Goal: Information Seeking & Learning: Check status

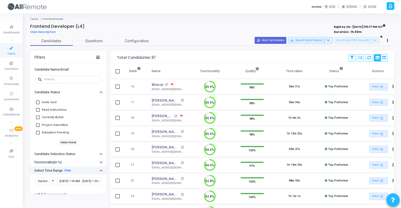
click at [64, 172] on link "Clear" at bounding box center [67, 169] width 7 height 3
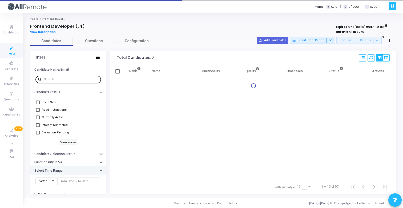
click at [61, 79] on input "text" at bounding box center [71, 79] width 55 height 3
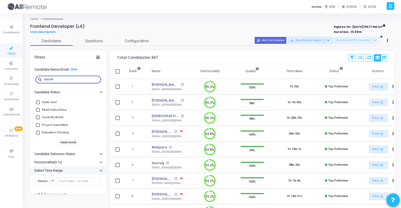
type input "piyush"
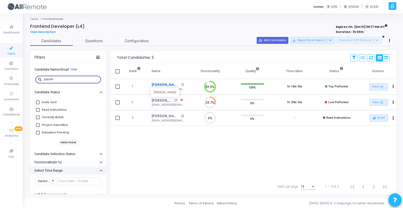
click at [159, 86] on link "Piyush Kumar" at bounding box center [166, 84] width 28 height 5
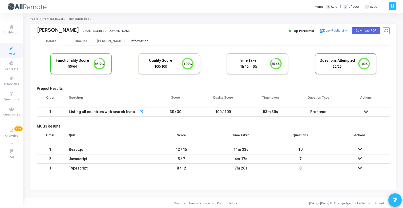
click at [139, 41] on div "Information" at bounding box center [139, 41] width 29 height 4
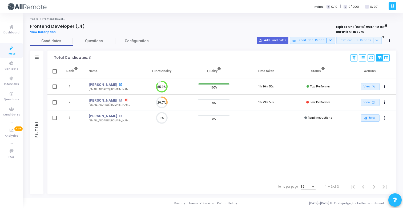
click at [119, 84] on mat-icon "open_in_new" at bounding box center [120, 84] width 3 height 3
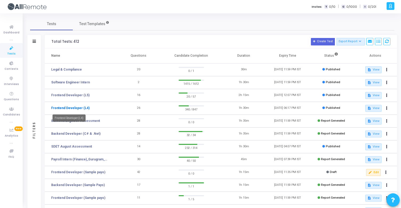
click at [82, 109] on link "Frontend Developer (L4)" at bounding box center [70, 107] width 38 height 5
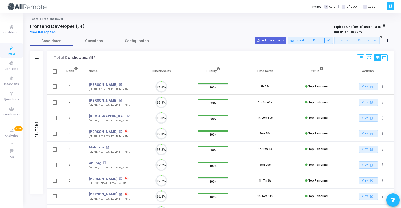
click at [37, 59] on div at bounding box center [36, 57] width 3 height 5
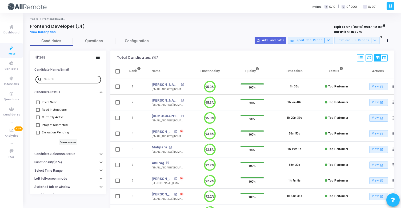
click at [61, 81] on input "text" at bounding box center [71, 79] width 55 height 3
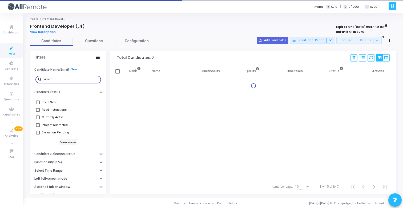
type input "umang"
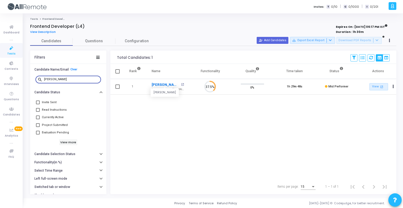
click at [162, 84] on link "[PERSON_NAME]" at bounding box center [166, 84] width 28 height 5
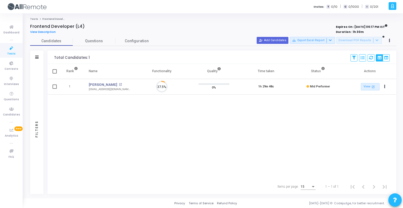
scroll to position [11, 14]
click at [38, 57] on div "Filters" at bounding box center [36, 56] width 13 height 13
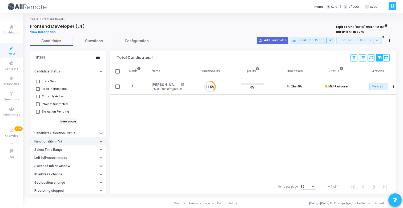
scroll to position [21, 0]
click at [57, 140] on h6 "Functionality(in %)" at bounding box center [47, 141] width 27 height 4
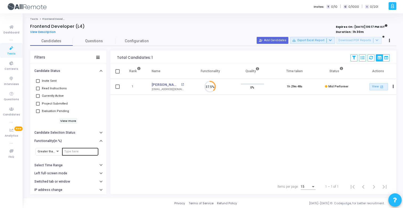
click at [69, 149] on div at bounding box center [80, 151] width 32 height 9
click at [72, 153] on div at bounding box center [80, 151] width 32 height 9
click at [83, 149] on div at bounding box center [80, 151] width 32 height 9
click at [78, 151] on input "number" at bounding box center [80, 151] width 32 height 3
click at [70, 166] on button "Select Time Range" at bounding box center [68, 165] width 76 height 8
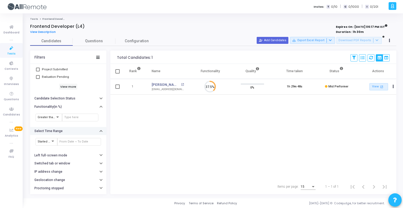
scroll to position [67, 0]
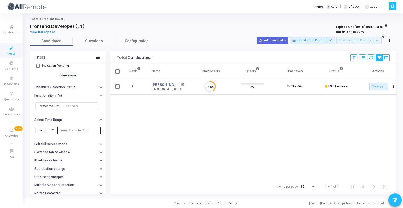
click at [74, 131] on input "text" at bounding box center [78, 130] width 39 height 3
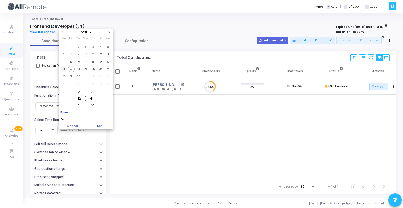
click at [65, 69] on span "21" at bounding box center [64, 69] width 7 height 7
click at [72, 69] on span "22" at bounding box center [71, 69] width 7 height 7
click at [100, 127] on span "Set" at bounding box center [99, 126] width 27 height 6
type input "9/21/2025, 12:44 PM - 9/22/2025, 12:44 PM"
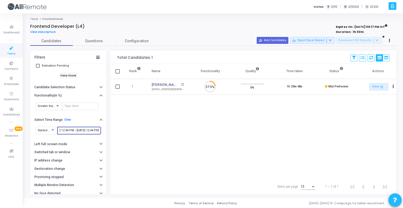
scroll to position [11, 14]
click at [10, 70] on span "Contests" at bounding box center [12, 69] width 14 height 5
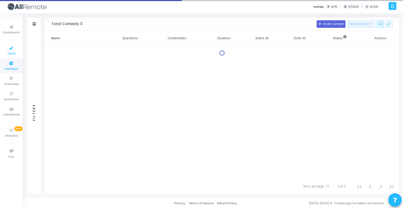
click at [9, 54] on span "Tests" at bounding box center [11, 53] width 8 height 5
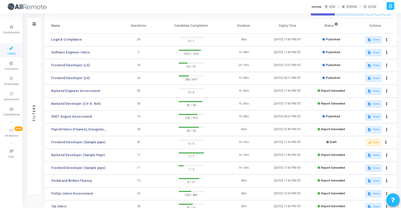
scroll to position [13, 0]
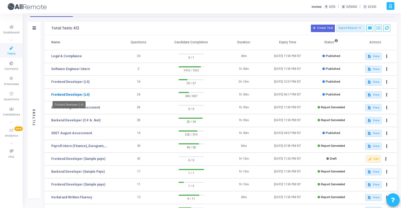
click at [79, 94] on link "Frontend Developer (L4)" at bounding box center [70, 94] width 38 height 5
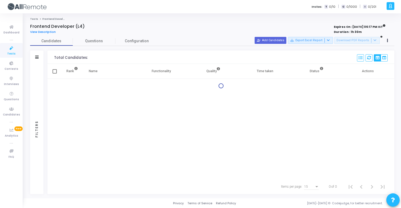
click at [34, 57] on div "Filters" at bounding box center [36, 56] width 13 height 13
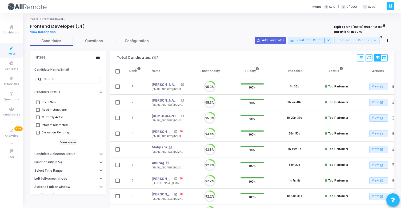
scroll to position [11, 14]
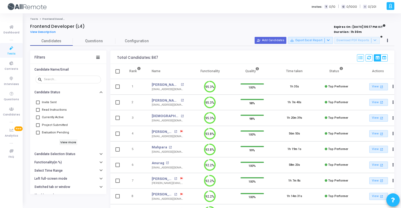
click at [59, 118] on span "Currently Active" at bounding box center [53, 117] width 22 height 6
click at [38, 119] on input "Currently Active" at bounding box center [38, 119] width 0 height 0
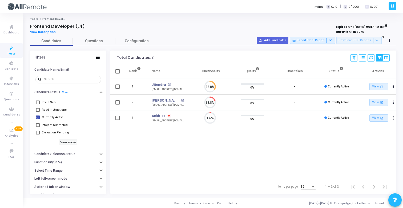
click at [59, 118] on span "Currently Active" at bounding box center [53, 117] width 22 height 6
click at [38, 119] on input "Currently Active" at bounding box center [38, 119] width 0 height 0
checkbox input "false"
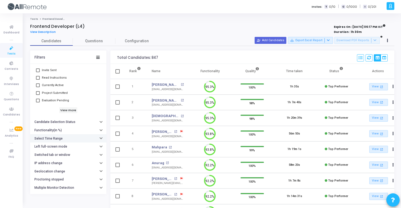
click at [53, 138] on h6 "Select Time Range" at bounding box center [48, 138] width 28 height 4
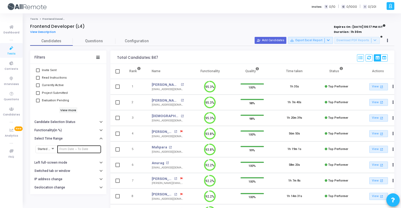
click at [68, 150] on input "text" at bounding box center [78, 148] width 39 height 3
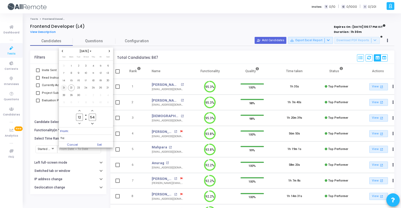
click at [63, 87] on span "21" at bounding box center [64, 87] width 7 height 7
click at [69, 87] on span "22" at bounding box center [71, 87] width 7 height 7
click at [97, 143] on span "Set" at bounding box center [99, 144] width 27 height 6
type input "9/21/2025, 12:54 PM - 9/22/2025, 12:54 PM"
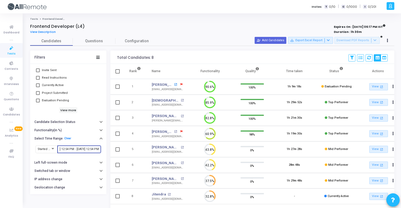
click at [174, 84] on mat-icon "open_in_new" at bounding box center [175, 84] width 3 height 3
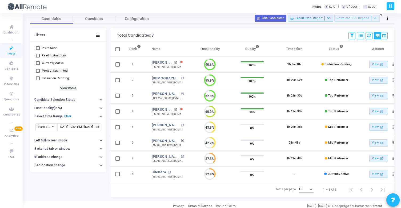
scroll to position [27, 0]
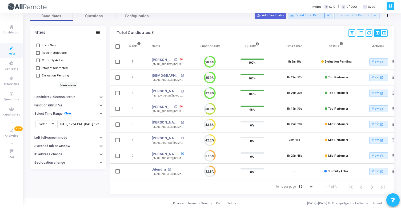
click at [181, 152] on mat-icon "open_in_new" at bounding box center [182, 153] width 3 height 3
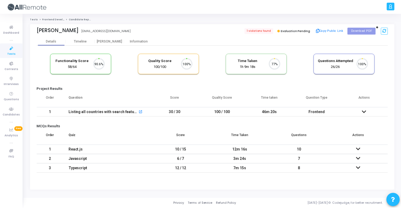
scroll to position [11, 14]
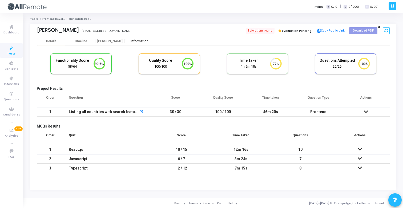
click at [138, 41] on div "Information" at bounding box center [139, 41] width 29 height 4
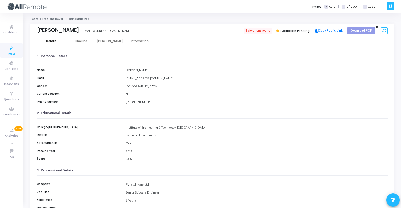
click at [57, 39] on div "Details" at bounding box center [51, 41] width 29 height 4
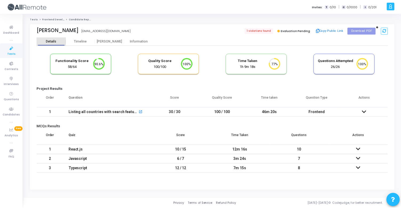
scroll to position [11, 14]
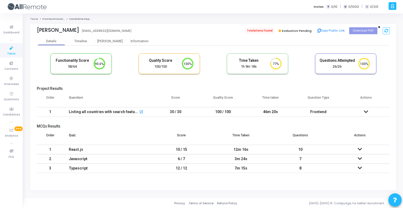
click at [269, 28] on span "1 violations found" at bounding box center [259, 31] width 29 height 6
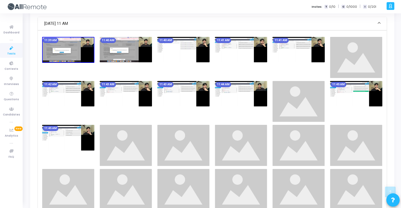
scroll to position [210, 0]
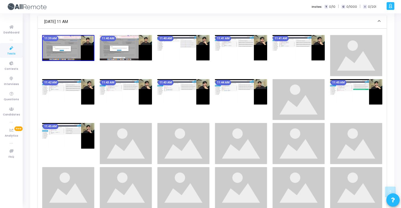
click at [176, 92] on img at bounding box center [183, 91] width 52 height 25
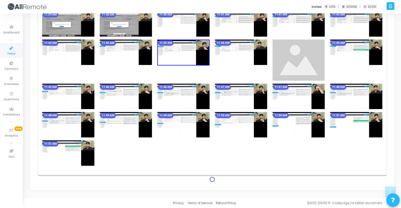
scroll to position [218, 0]
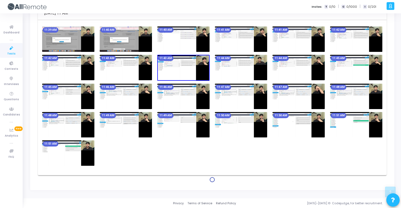
click at [83, 145] on img at bounding box center [68, 152] width 52 height 25
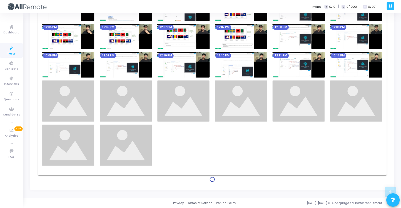
scroll to position [505, 0]
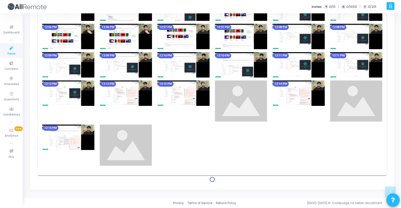
click at [86, 63] on img at bounding box center [68, 64] width 52 height 25
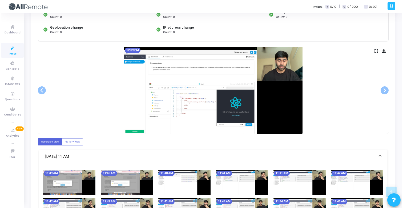
scroll to position [0, 0]
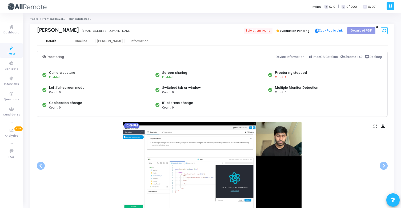
click at [57, 44] on div "Details" at bounding box center [51, 41] width 29 height 8
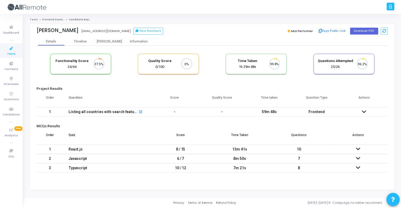
scroll to position [11, 14]
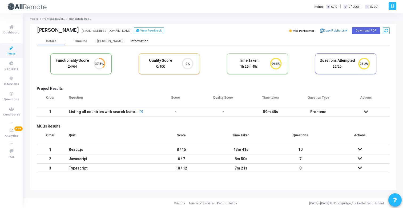
click at [142, 45] on div "Information" at bounding box center [139, 41] width 29 height 8
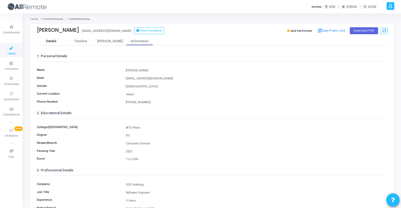
click at [50, 42] on div "Details" at bounding box center [51, 41] width 10 height 4
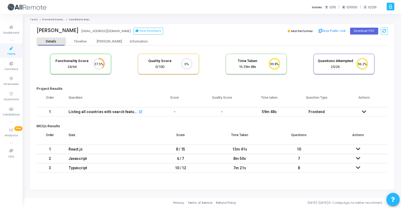
scroll to position [11, 14]
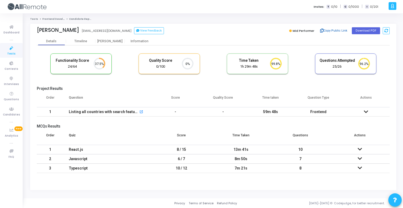
click at [336, 30] on button "Copy Public Link" at bounding box center [334, 31] width 31 height 8
click at [146, 44] on div "Information" at bounding box center [139, 41] width 29 height 8
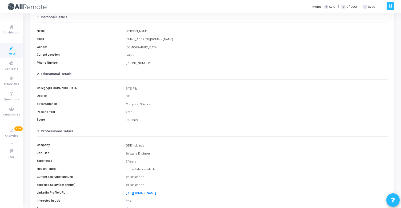
scroll to position [71, 0]
